Goal: Information Seeking & Learning: Learn about a topic

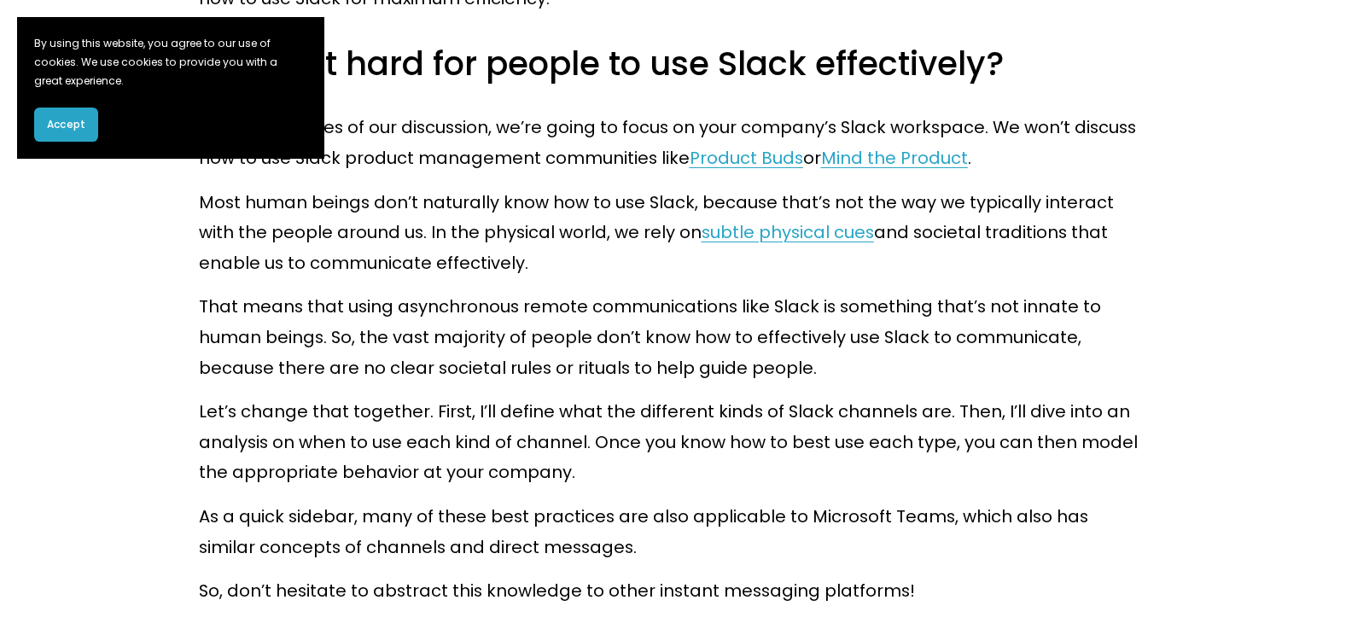
scroll to position [1109, 0]
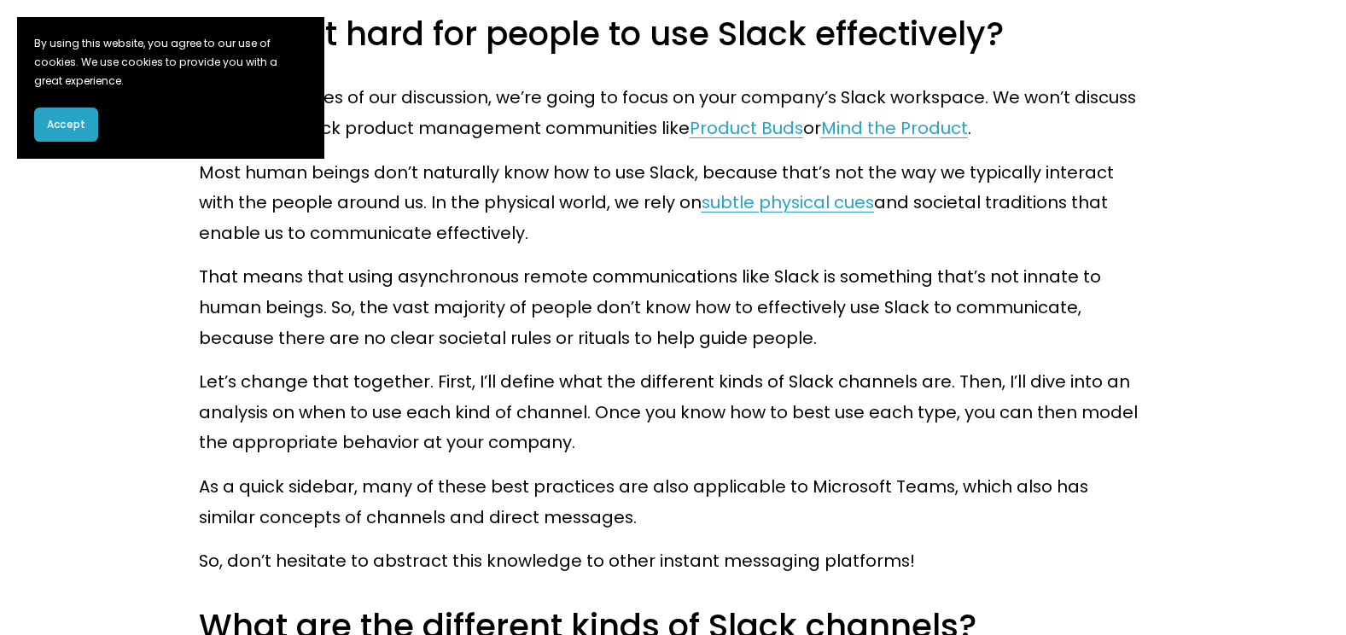
click at [83, 114] on button "Accept" at bounding box center [66, 125] width 64 height 34
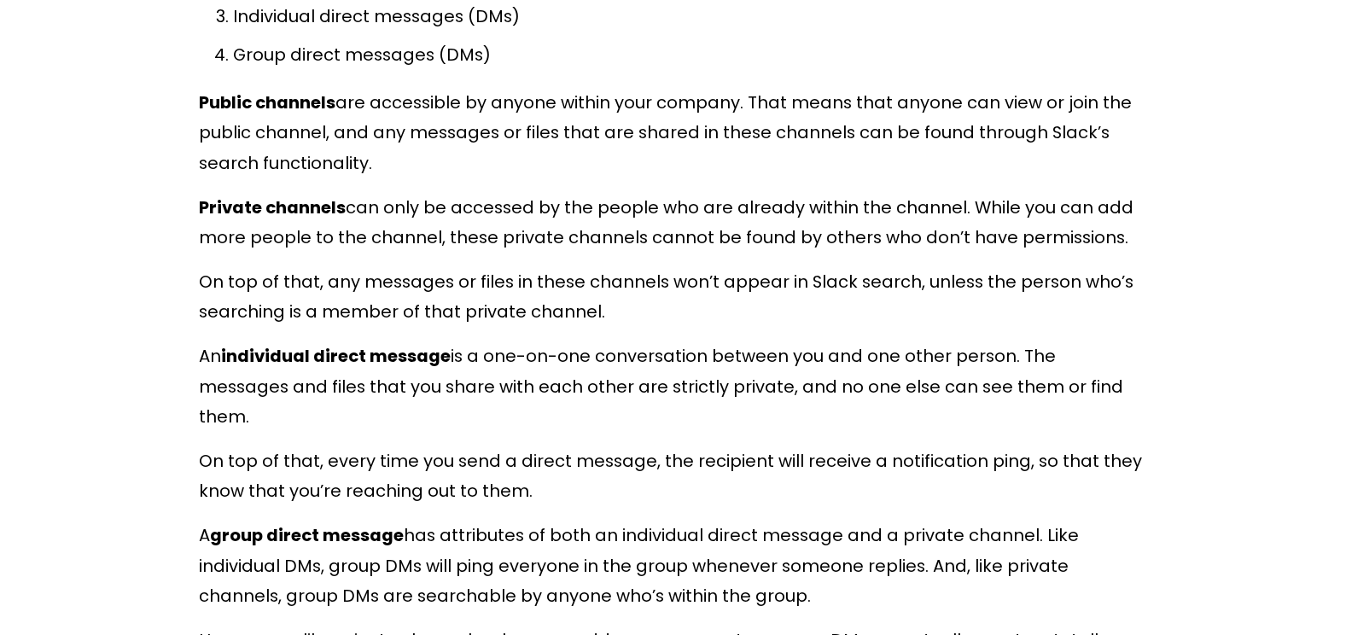
scroll to position [1877, 0]
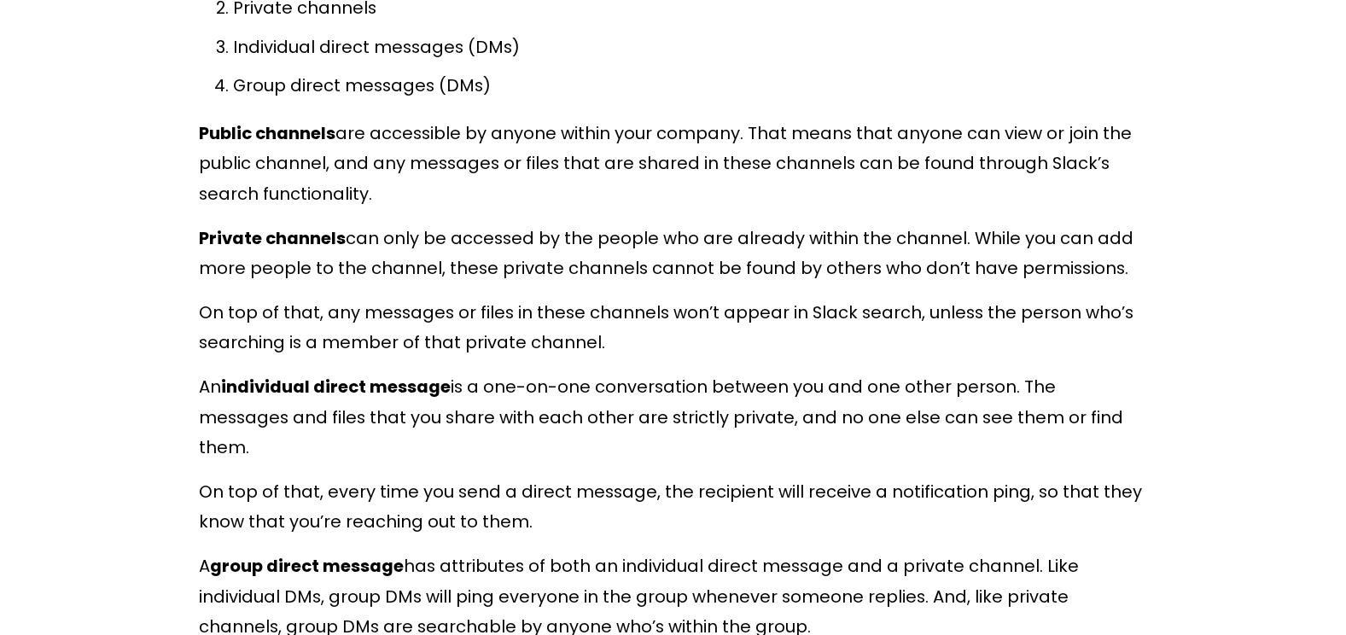
drag, startPoint x: 730, startPoint y: 515, endPoint x: 201, endPoint y: 137, distance: 650.9
copy div "Loremi dolorsit ame consectetu ad elitse doeius temp incidid. Utla etdol magn a…"
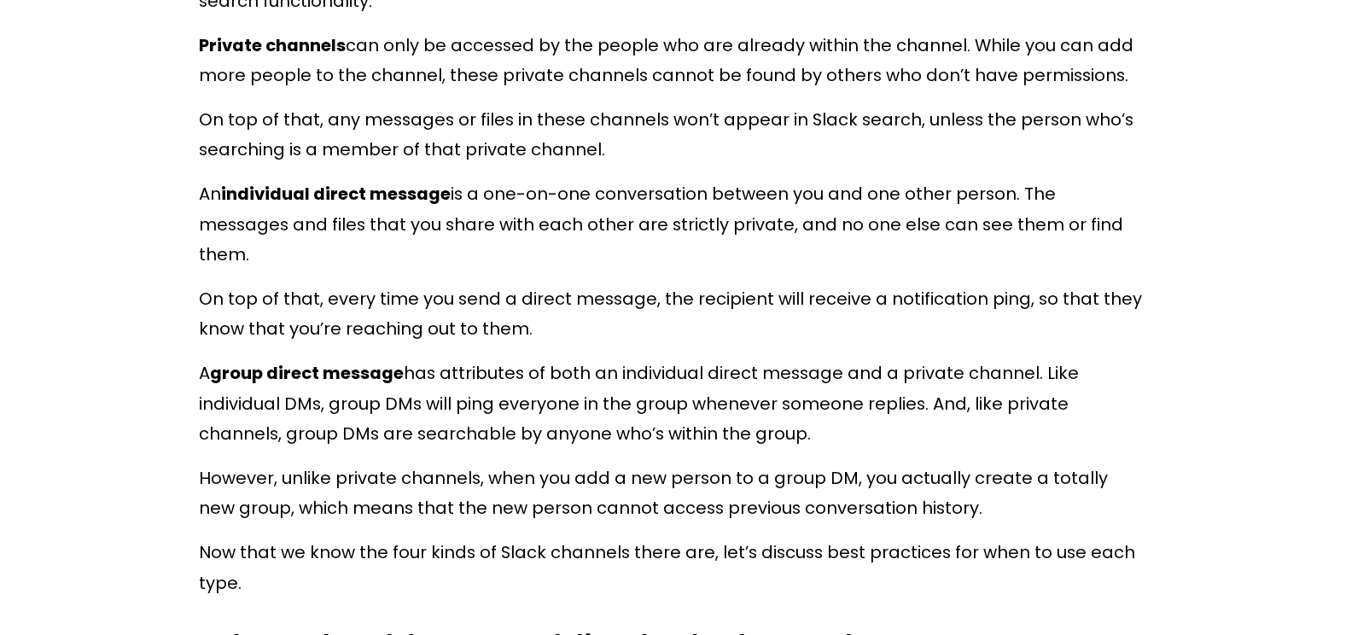
scroll to position [2133, 0]
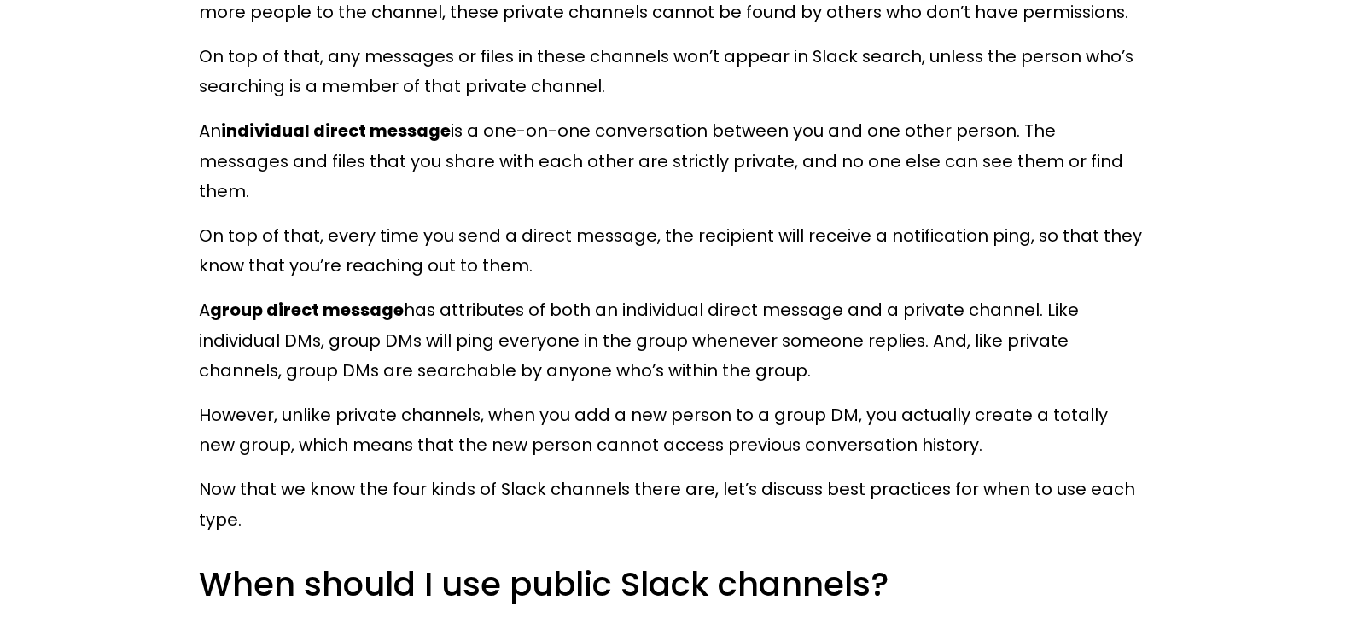
drag, startPoint x: 504, startPoint y: 428, endPoint x: 616, endPoint y: 424, distance: 111.9
click at [505, 428] on p "However, unlike private channels, when you add a new person to a group DM, you …" at bounding box center [673, 430] width 949 height 61
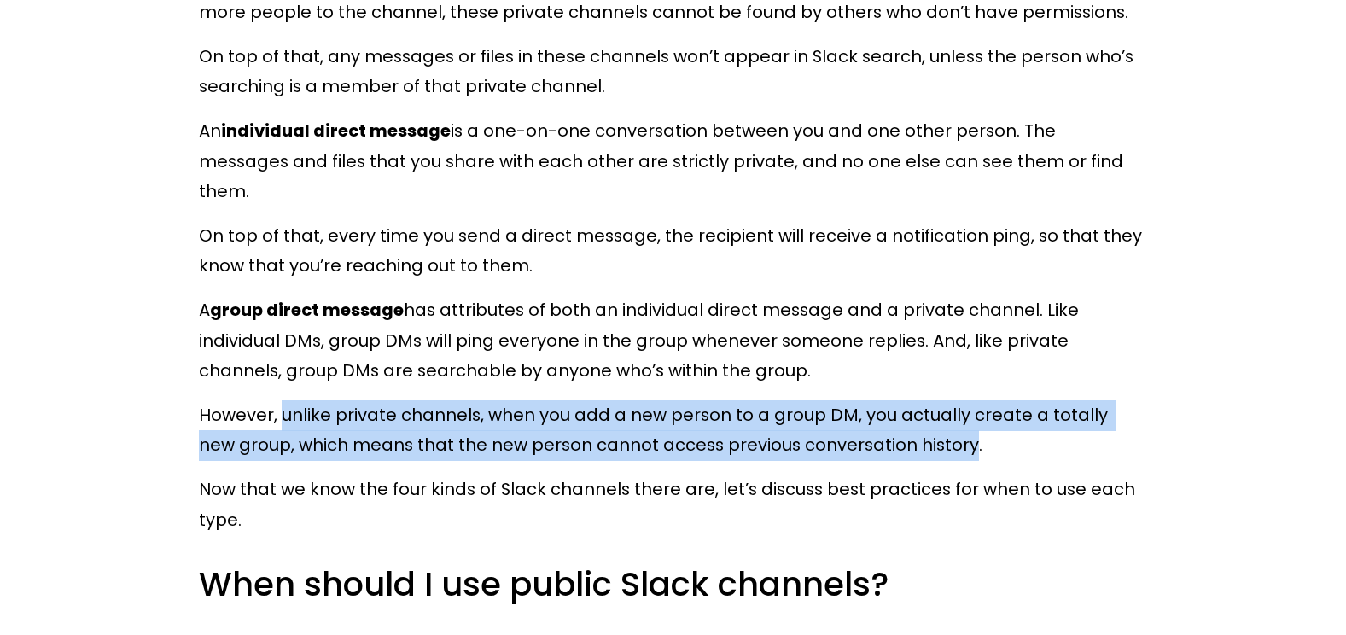
drag, startPoint x: 595, startPoint y: 384, endPoint x: 282, endPoint y: 393, distance: 313.3
click at [282, 400] on p "However, unlike private channels, when you add a new person to a group DM, you …" at bounding box center [673, 430] width 949 height 61
copy p "unlike private channels, when you add a new person to a group DM, you actually …"
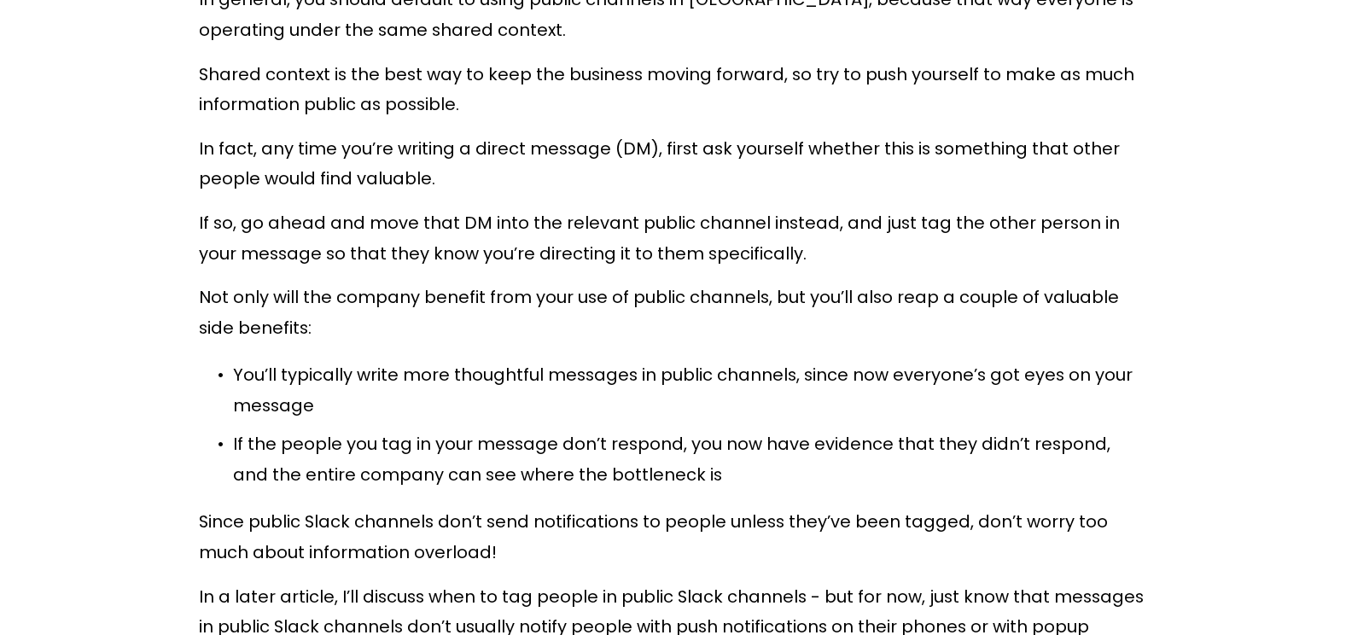
scroll to position [2901, 0]
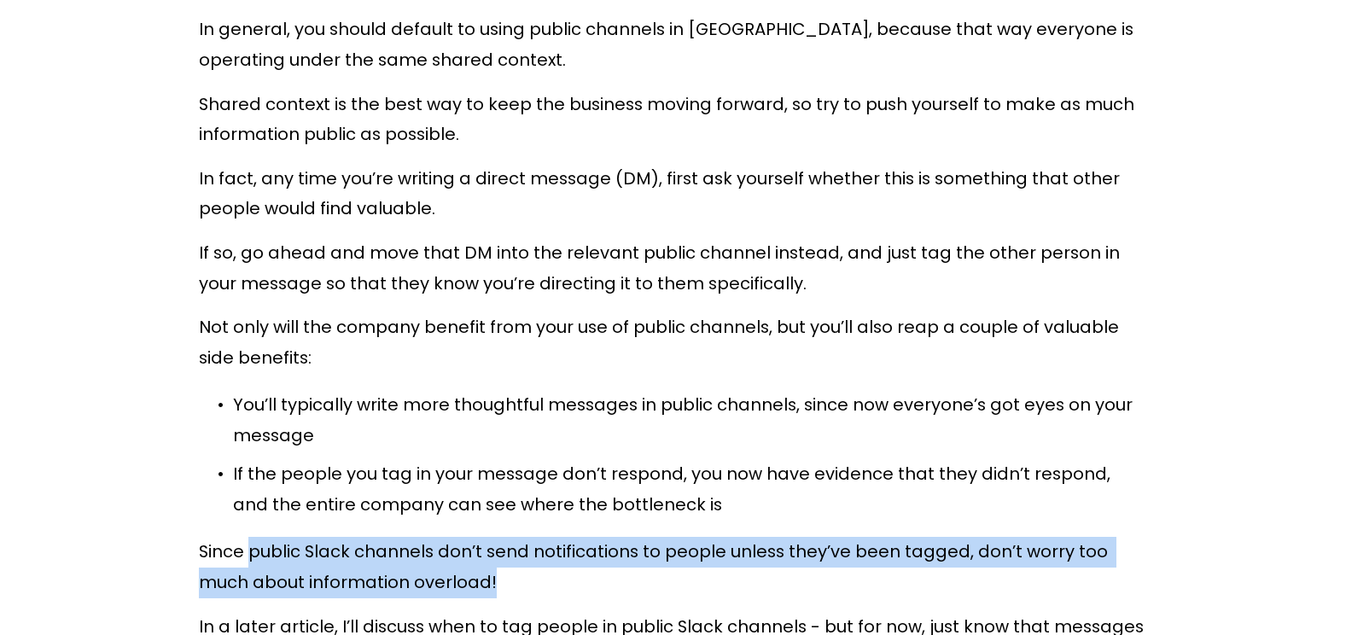
drag, startPoint x: 251, startPoint y: 526, endPoint x: 461, endPoint y: 546, distance: 210.9
click at [461, 546] on p "Since public Slack channels don’t send notifications to people unless they’ve b…" at bounding box center [673, 567] width 949 height 61
copy p "public Slack channels don’t send notifications to people unless they’ve been ta…"
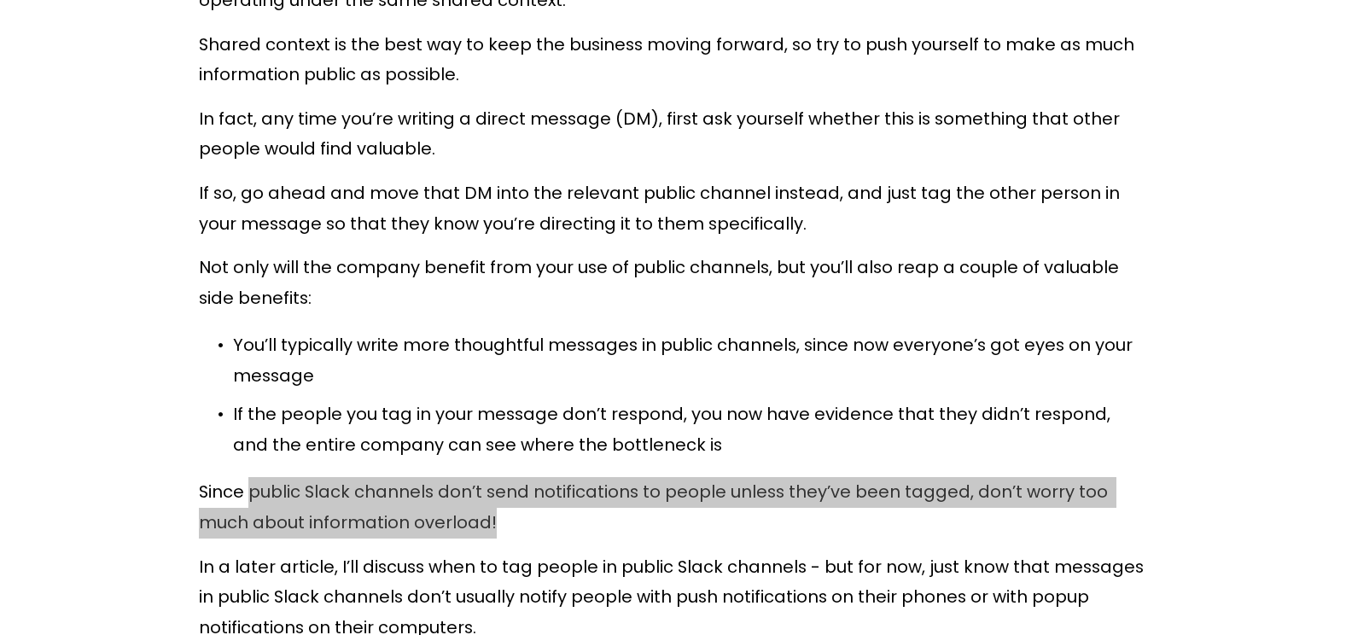
scroll to position [2987, 0]
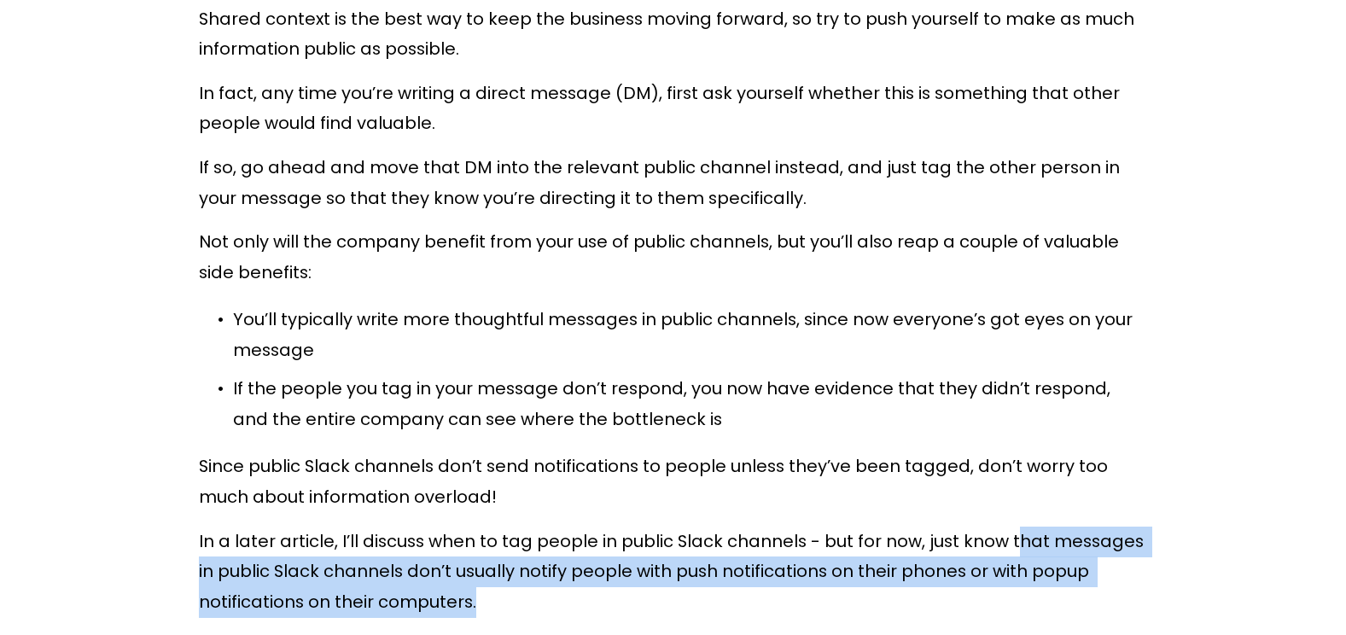
drag, startPoint x: 1007, startPoint y: 518, endPoint x: 1015, endPoint y: 565, distance: 47.7
click at [1015, 565] on p "In a later article, I’ll discuss when to tag people in public Slack channels - …" at bounding box center [673, 571] width 949 height 91
copy p "hat messages in public Slack channels don’t usually notify people with push not…"
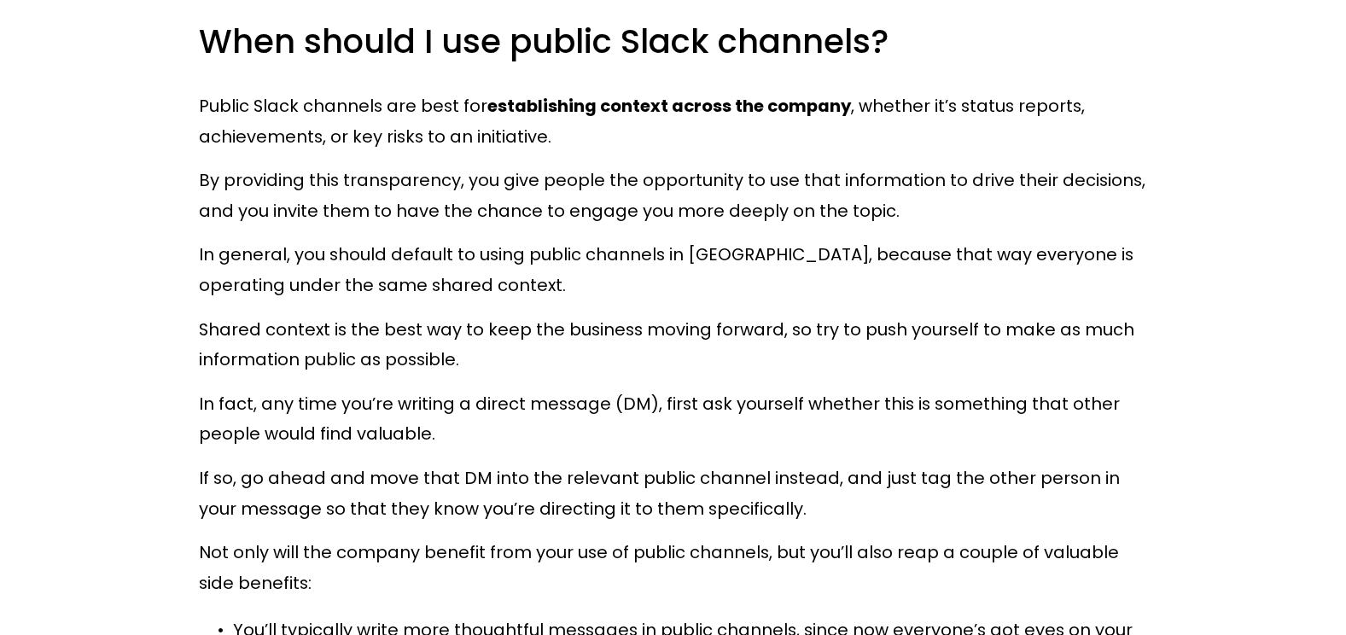
scroll to position [2645, 0]
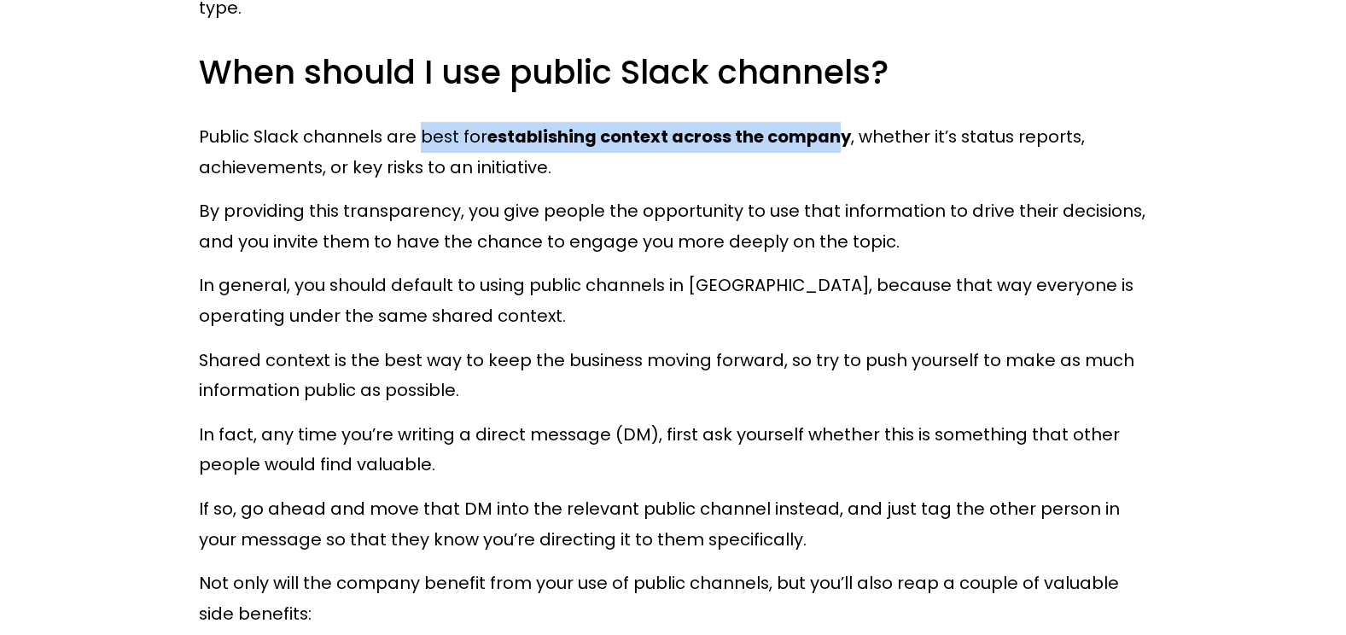
drag, startPoint x: 418, startPoint y: 109, endPoint x: 841, endPoint y: 111, distance: 422.4
click at [841, 122] on p "Public Slack channels are best for establishing context across the company , wh…" at bounding box center [673, 152] width 949 height 61
copy p "best for establishing context across the compan"
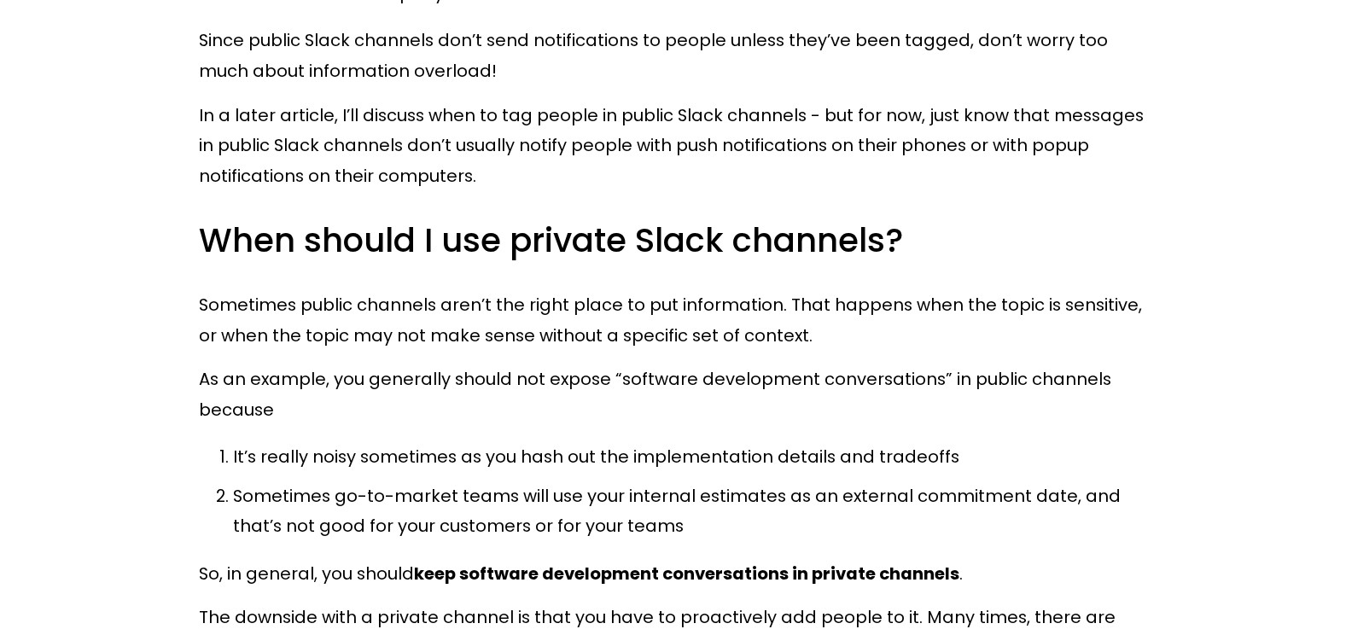
scroll to position [3413, 0]
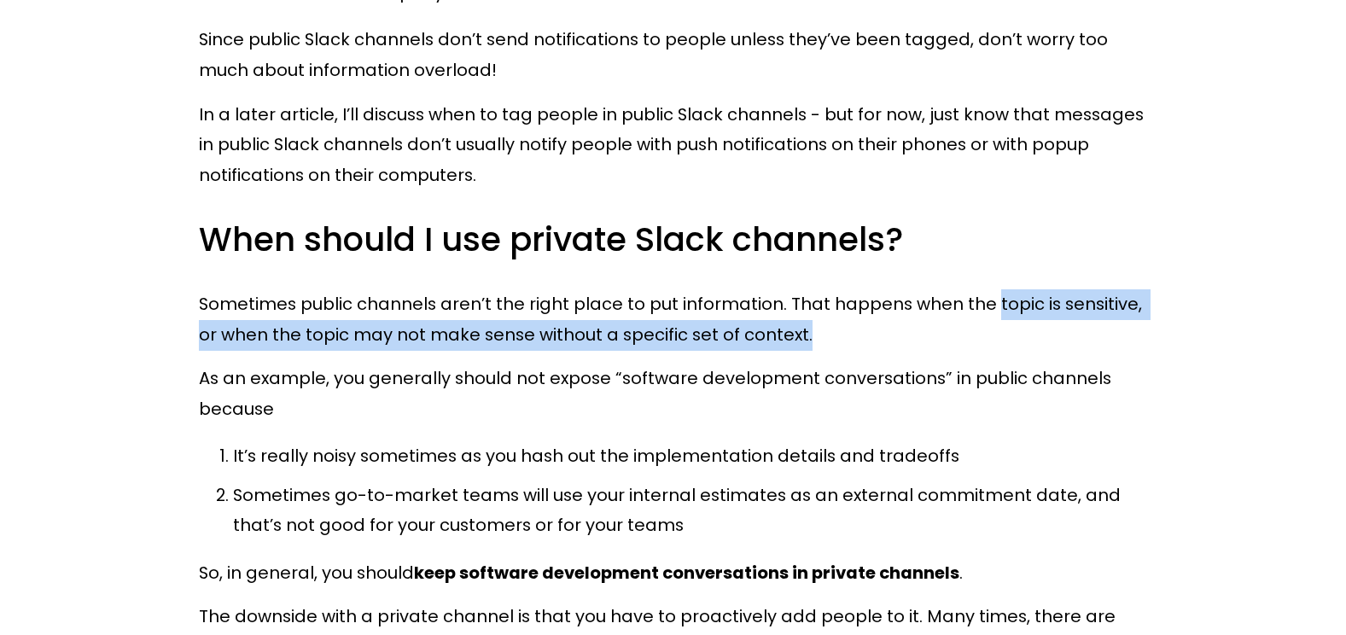
drag, startPoint x: 986, startPoint y: 287, endPoint x: 986, endPoint y: 309, distance: 22.2
click at [986, 309] on p "Sometimes public channels aren’t the right place to put information. That happe…" at bounding box center [673, 319] width 949 height 61
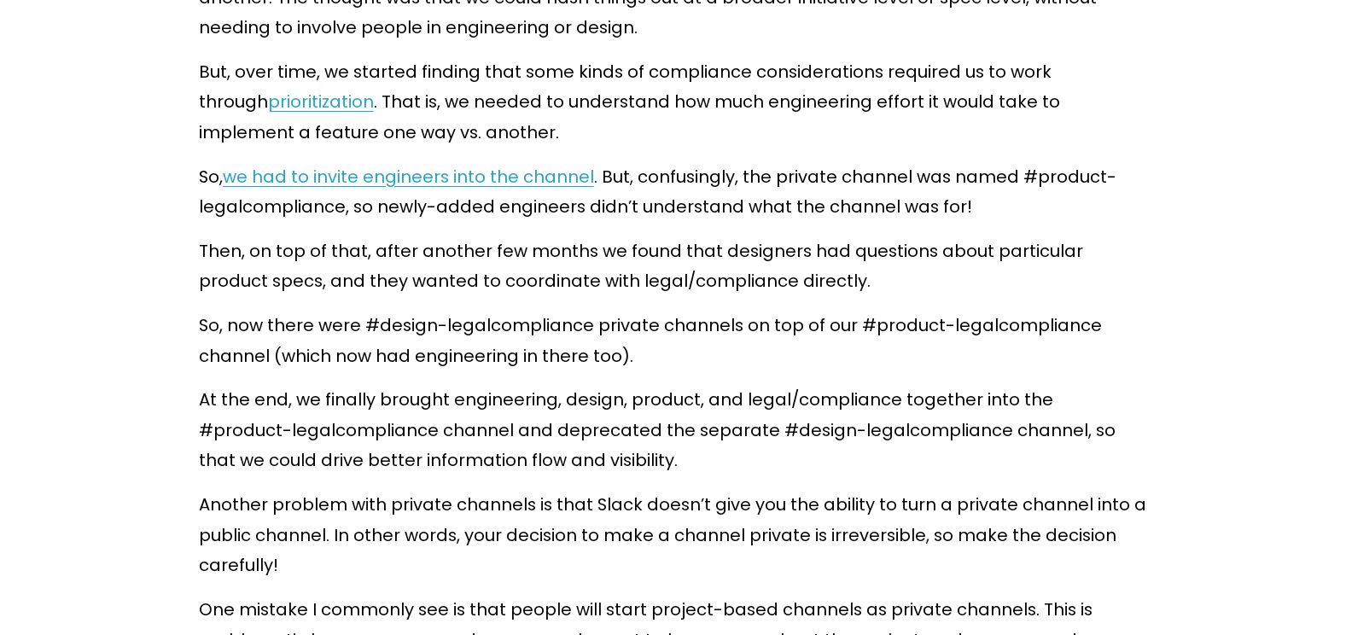
scroll to position [4352, 0]
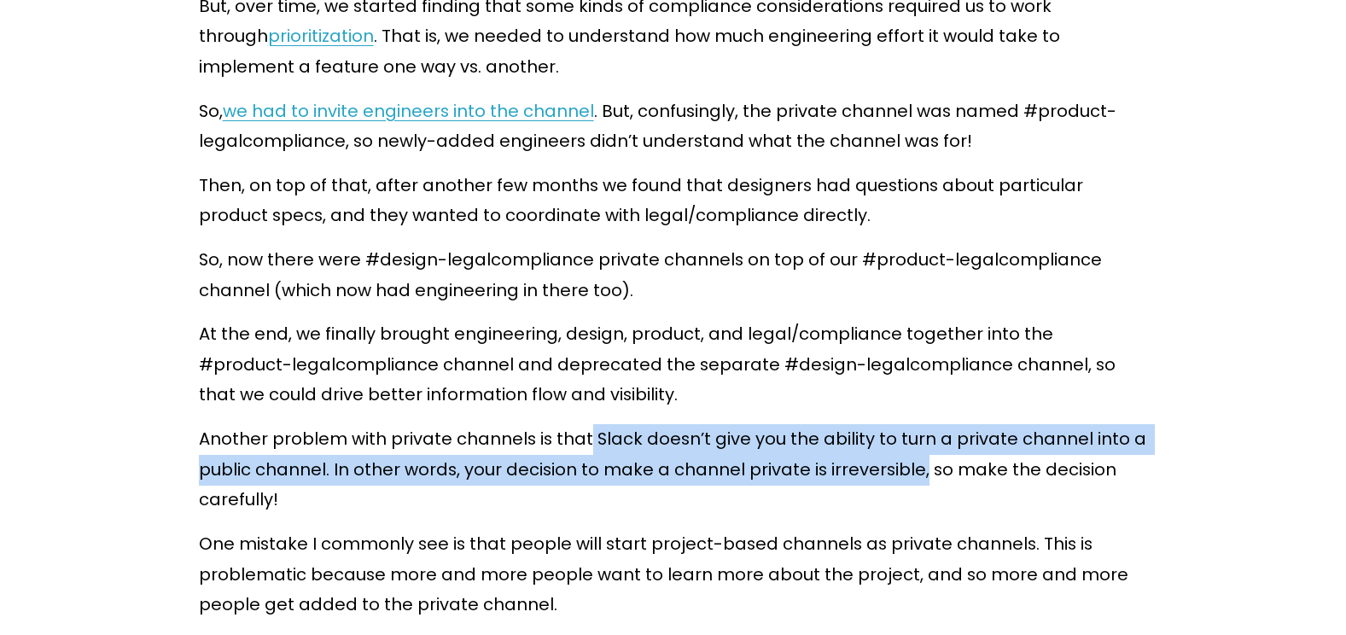
drag, startPoint x: 585, startPoint y: 412, endPoint x: 918, endPoint y: 459, distance: 336.1
click at [918, 459] on p "Another problem with private channels is that Slack doesn’t give you the abilit…" at bounding box center [673, 469] width 949 height 91
copy p "Slack doesn’t give you the ability to turn a private channel into a public chan…"
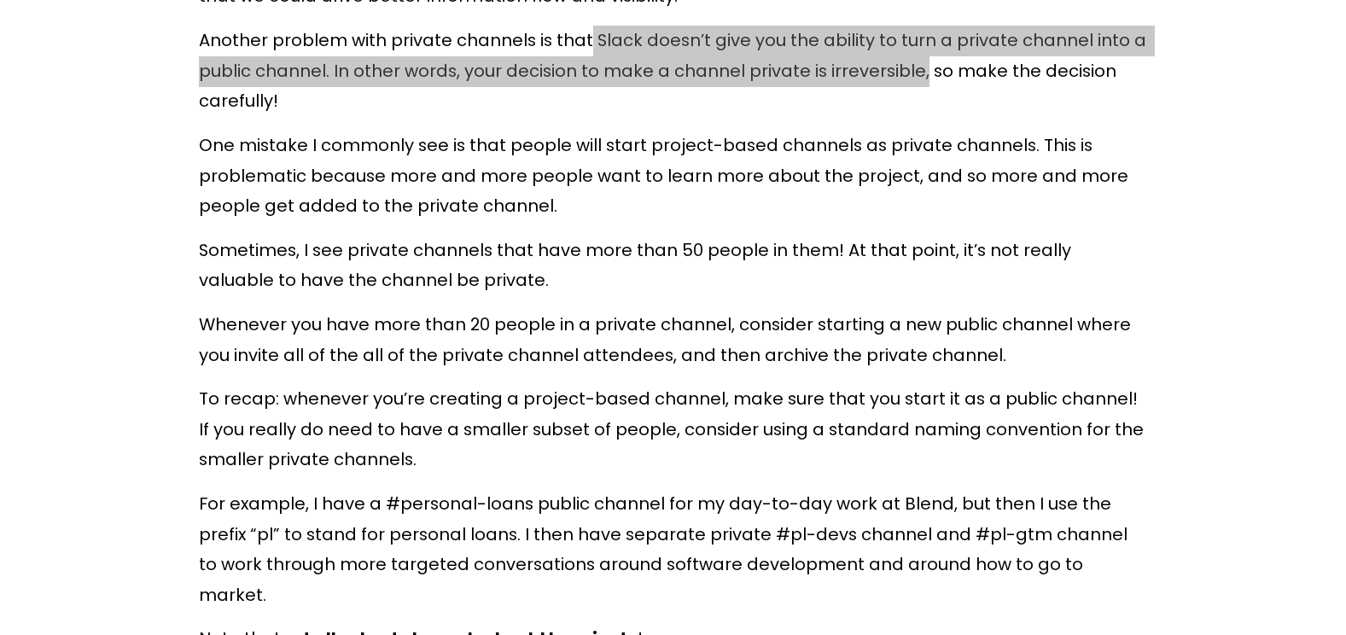
scroll to position [4779, 0]
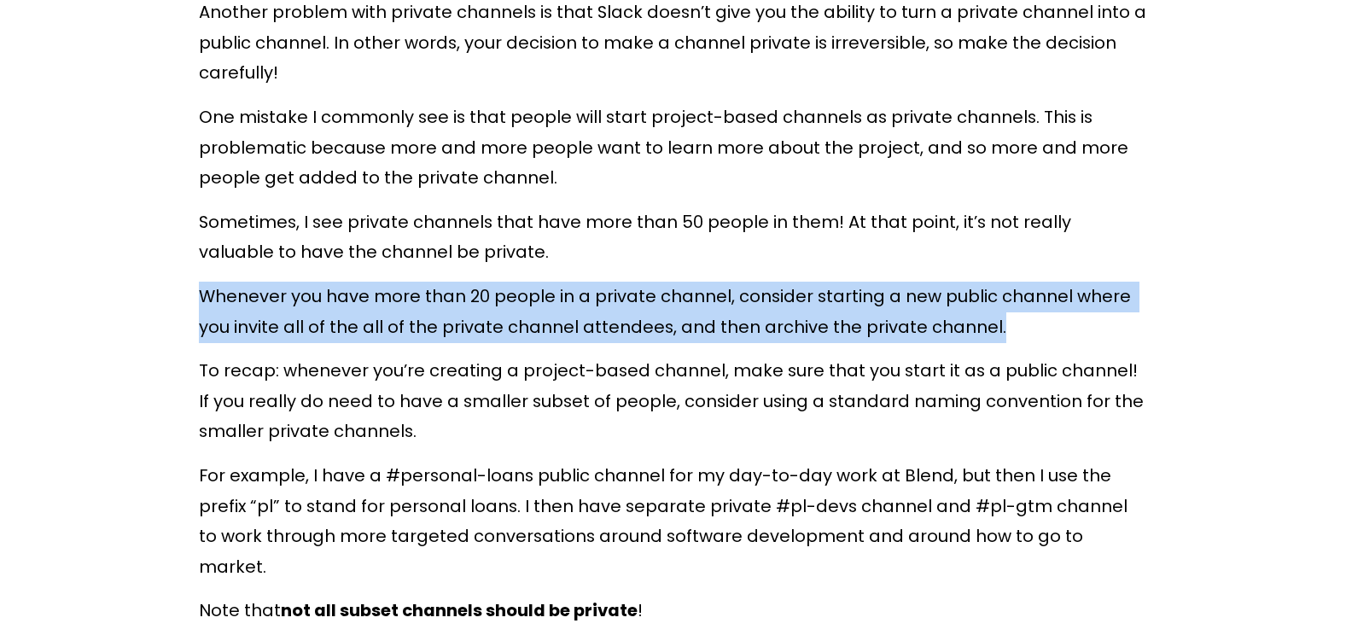
drag, startPoint x: 197, startPoint y: 272, endPoint x: 1001, endPoint y: 309, distance: 804.7
copy p "Whenever you have more than 20 people in a private channel, consider starting a…"
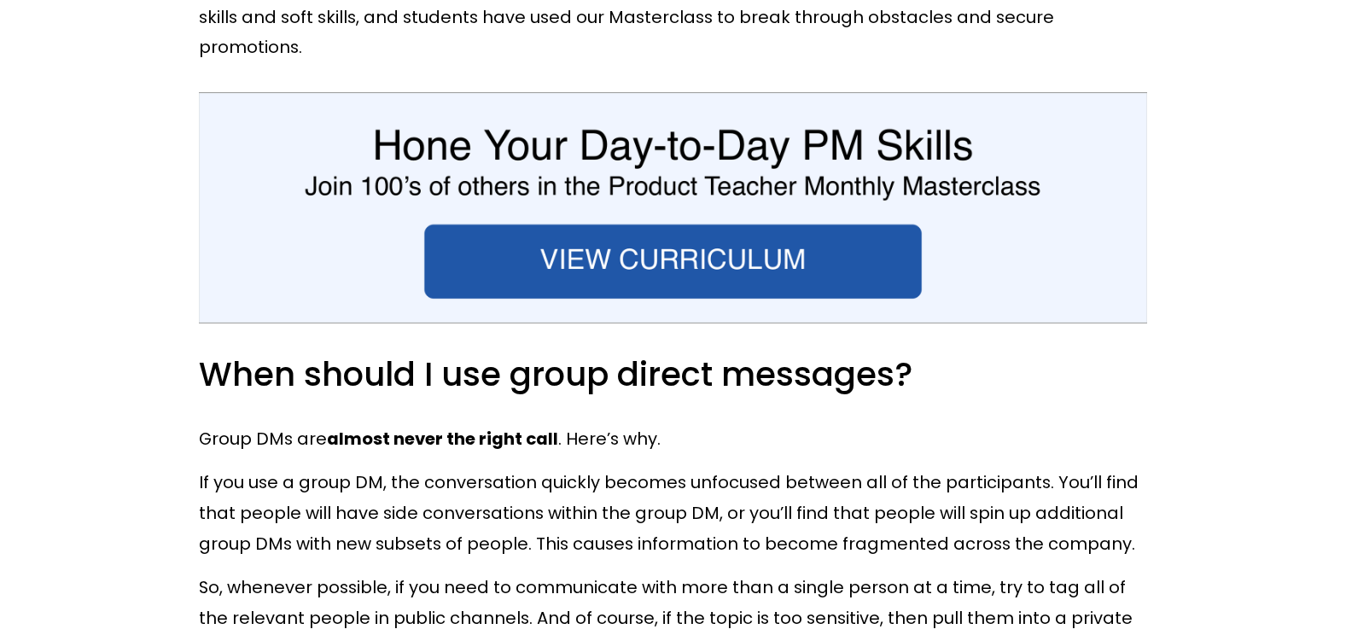
scroll to position [6485, 0]
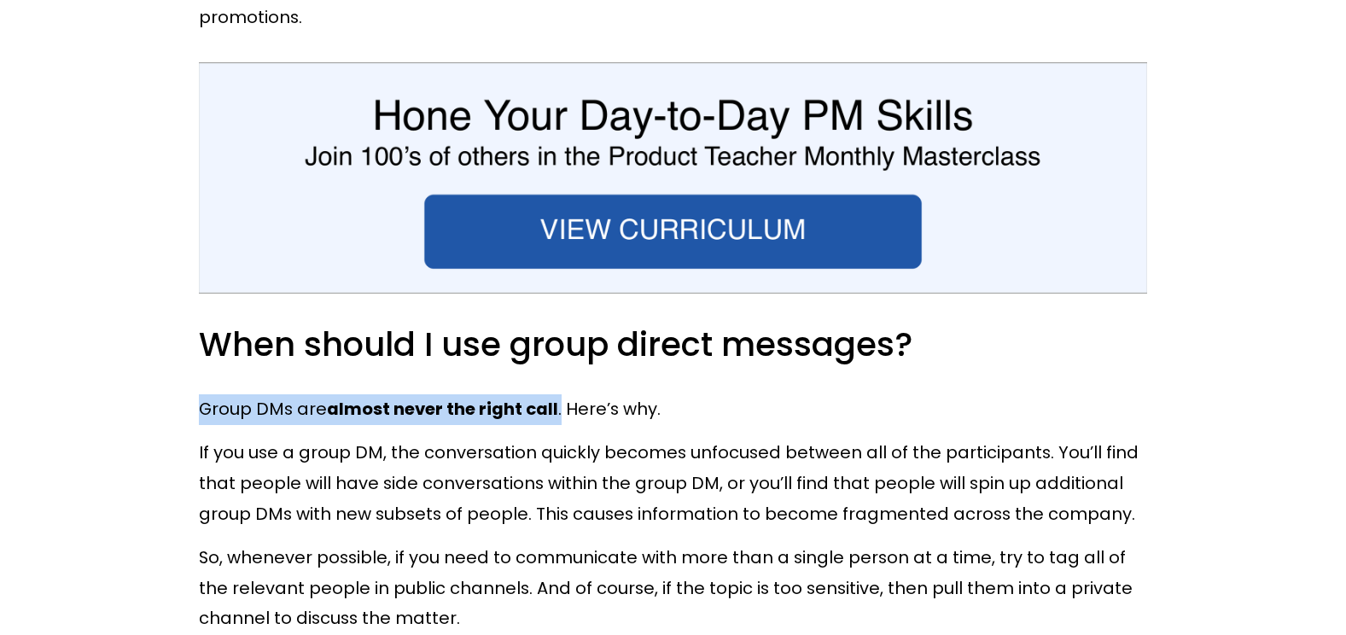
drag, startPoint x: 199, startPoint y: 326, endPoint x: 567, endPoint y: 328, distance: 367.8
click at [567, 394] on p "Group DMs are almost never the right call . Here’s why." at bounding box center [673, 409] width 949 height 31
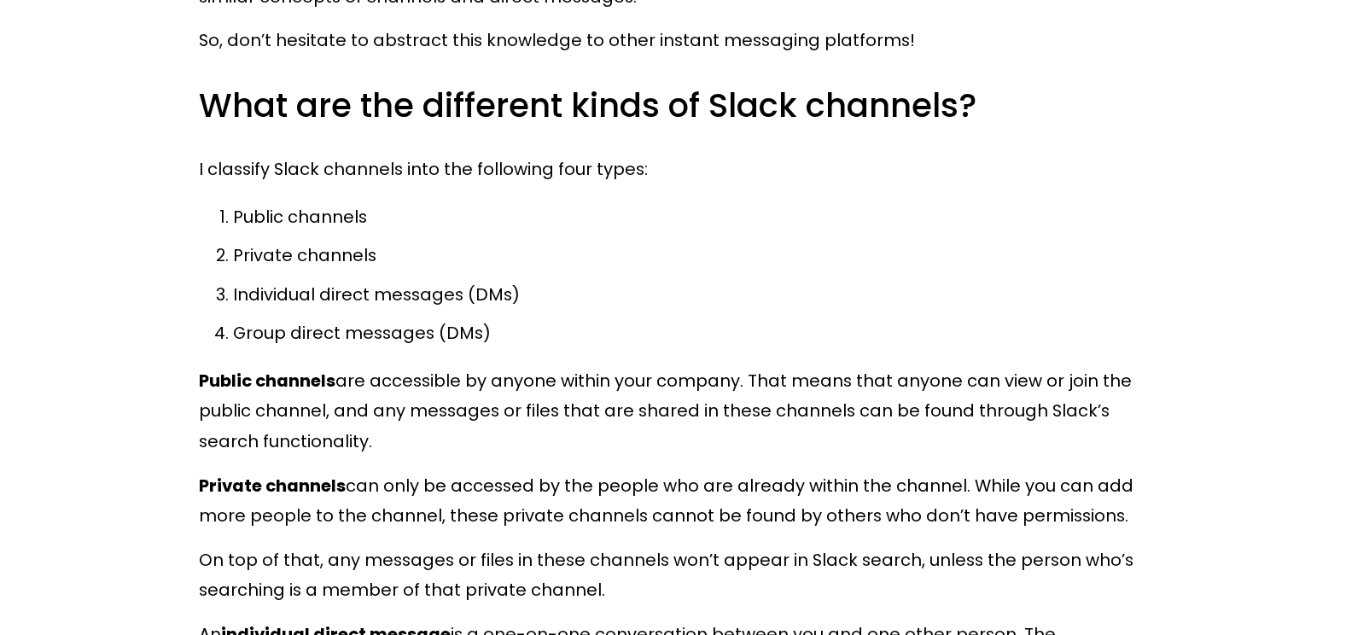
scroll to position [0, 0]
